Goal: Information Seeking & Learning: Learn about a topic

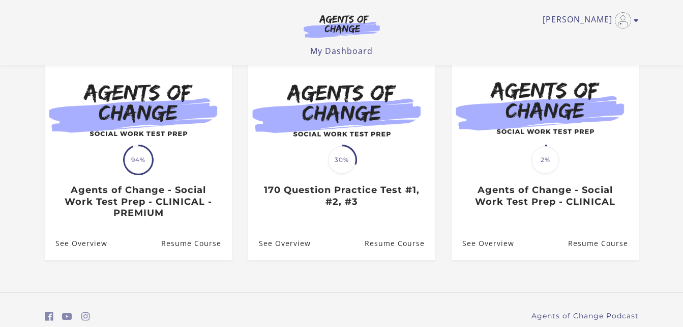
scroll to position [142, 0]
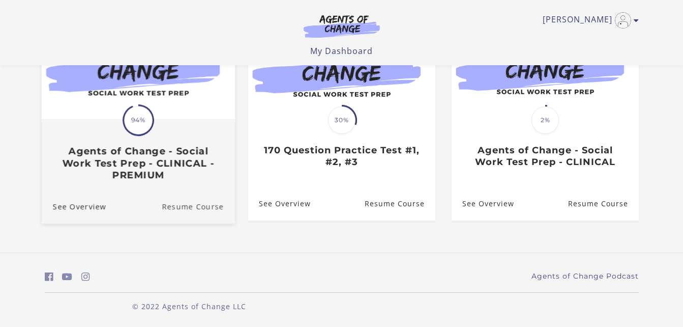
click at [194, 204] on link "Resume Course" at bounding box center [198, 206] width 73 height 34
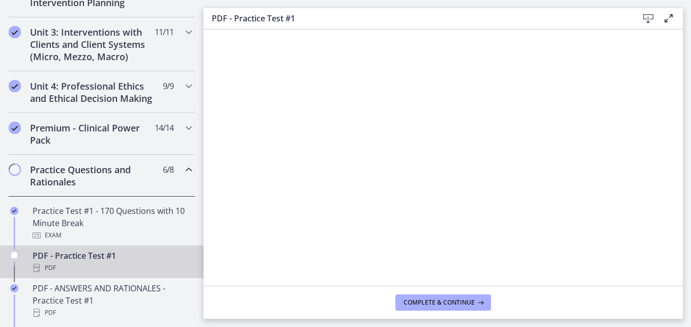
scroll to position [368, 0]
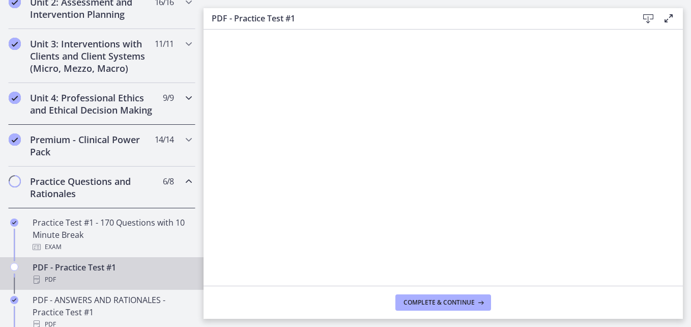
click at [120, 107] on h2 "Unit 4: Professional Ethics and Ethical Decision Making" at bounding box center [92, 104] width 124 height 24
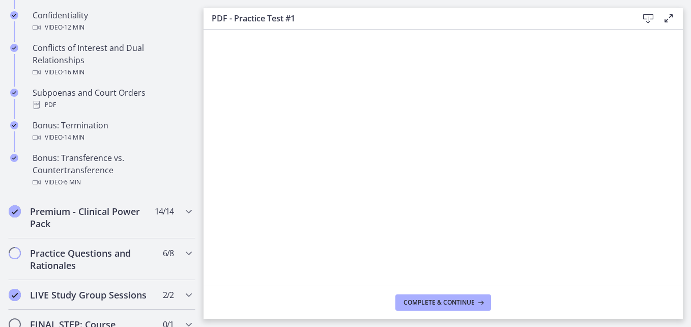
scroll to position [624, 0]
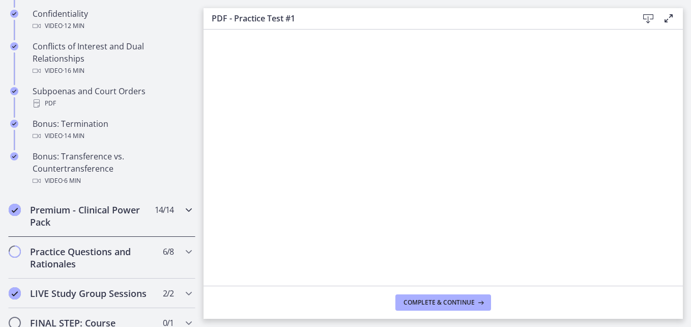
click at [82, 225] on h2 "Premium - Clinical Power Pack" at bounding box center [92, 215] width 124 height 24
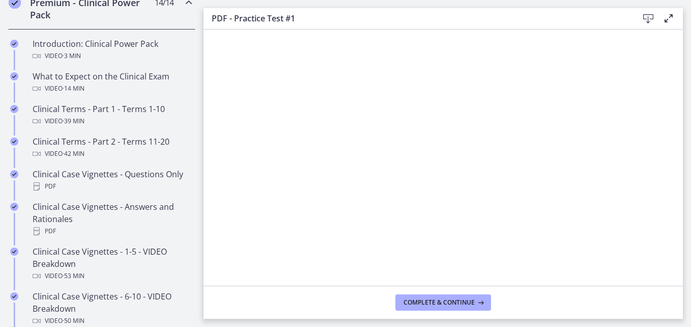
scroll to position [501, 0]
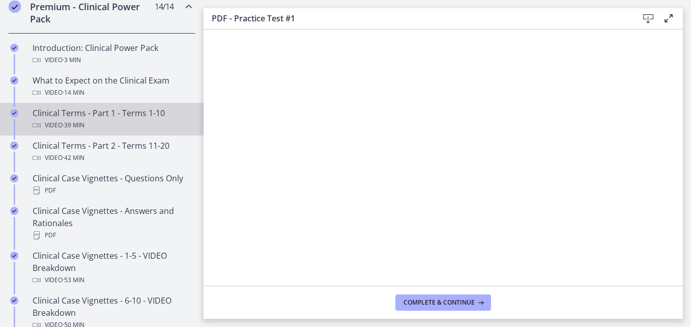
click at [73, 131] on span "· 39 min" at bounding box center [74, 125] width 22 height 12
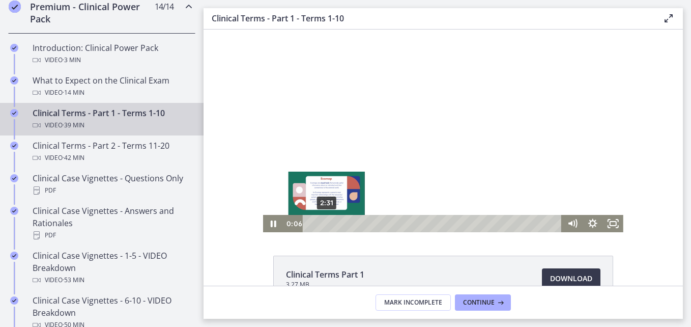
click at [322, 225] on div "2:31" at bounding box center [433, 223] width 247 height 17
click at [323, 225] on div "Playbar" at bounding box center [326, 223] width 6 height 6
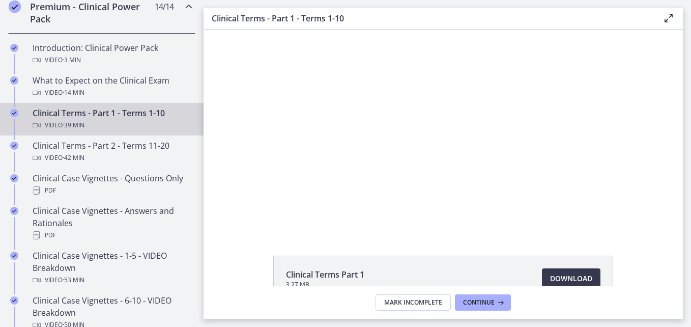
click at [458, 258] on li "Clinical Terms Part 1 3.27 MB Download Opens in a new window" at bounding box center [443, 278] width 340 height 46
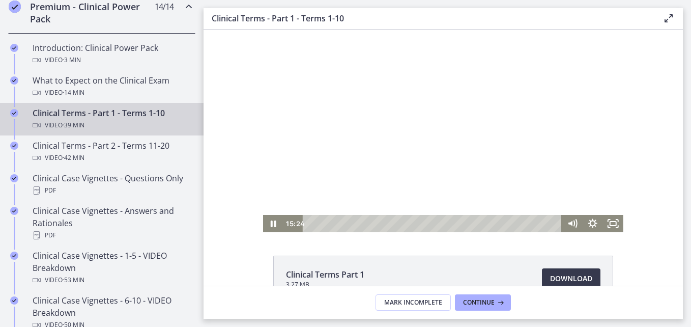
click at [446, 185] on div at bounding box center [443, 130] width 360 height 202
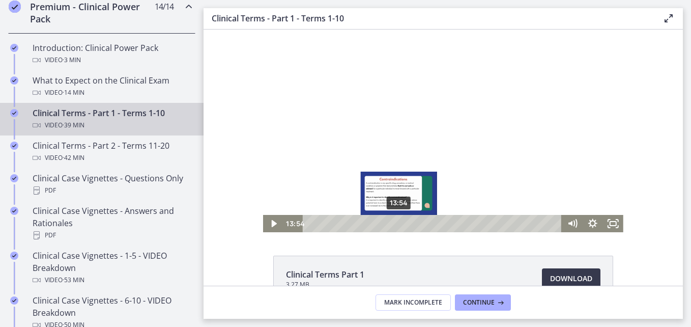
click at [395, 224] on div "13:54" at bounding box center [433, 223] width 247 height 17
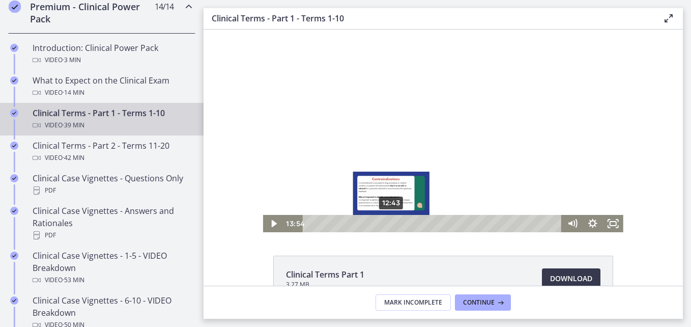
click at [388, 224] on div "12:43" at bounding box center [433, 223] width 247 height 17
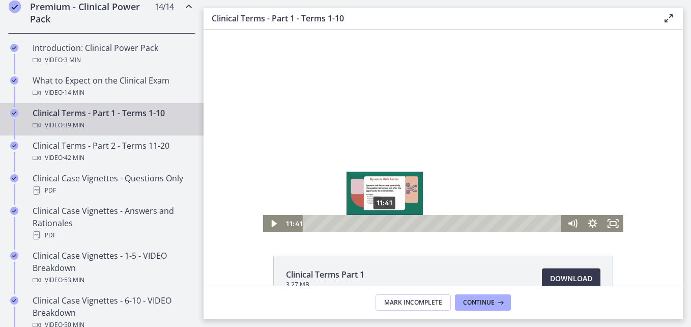
click at [381, 221] on div "11:41" at bounding box center [433, 223] width 247 height 17
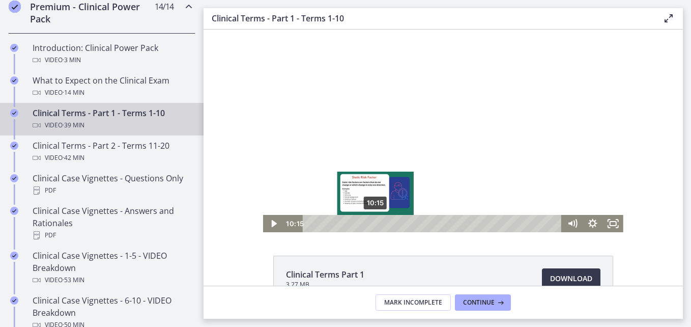
click at [372, 221] on div "10:15" at bounding box center [433, 223] width 247 height 17
click at [366, 222] on div "9:22" at bounding box center [433, 223] width 247 height 17
click at [367, 222] on div "Playbar" at bounding box center [370, 223] width 6 height 6
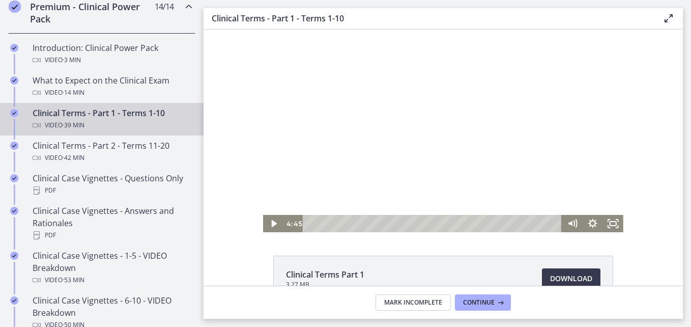
click at [448, 107] on div at bounding box center [443, 130] width 360 height 202
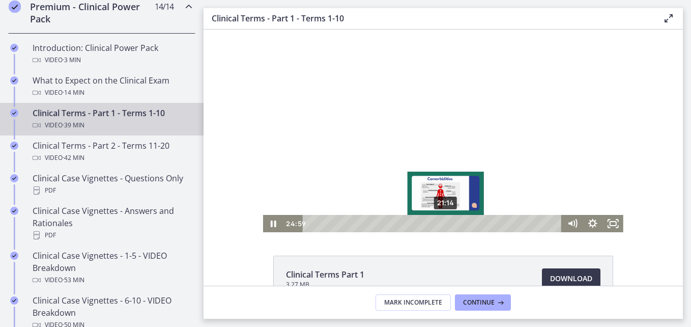
click at [442, 221] on div "21:14" at bounding box center [433, 223] width 247 height 17
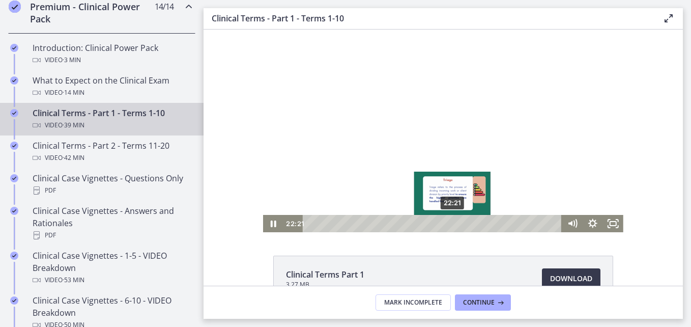
click at [449, 223] on div "22:21" at bounding box center [433, 223] width 247 height 17
click at [448, 224] on div "Playbar" at bounding box center [451, 223] width 6 height 6
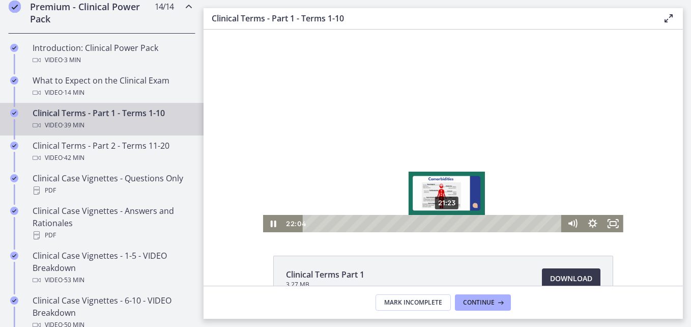
click at [443, 222] on div "21:23" at bounding box center [433, 223] width 247 height 17
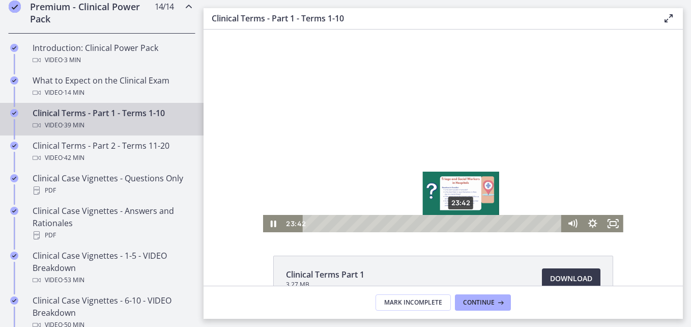
click at [458, 222] on div "23:42" at bounding box center [433, 223] width 247 height 17
click at [465, 223] on div "24:49" at bounding box center [433, 223] width 247 height 17
click at [462, 224] on div "24:20" at bounding box center [433, 223] width 247 height 17
click at [456, 223] on div "23:28" at bounding box center [433, 223] width 247 height 17
